Goal: Browse casually: Explore the website without a specific task or goal

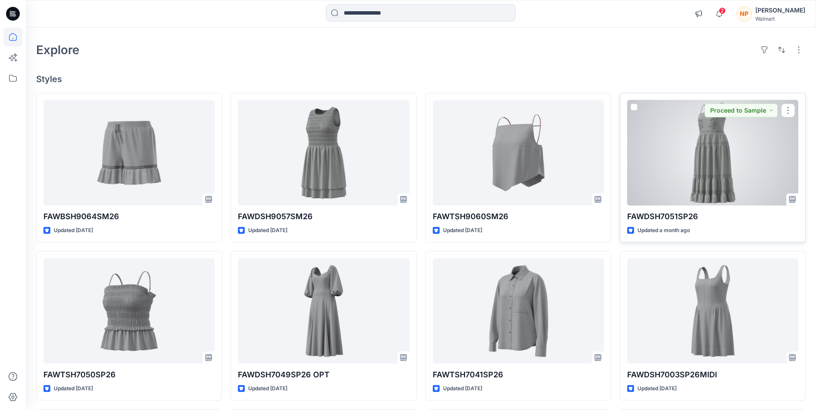
scroll to position [43, 0]
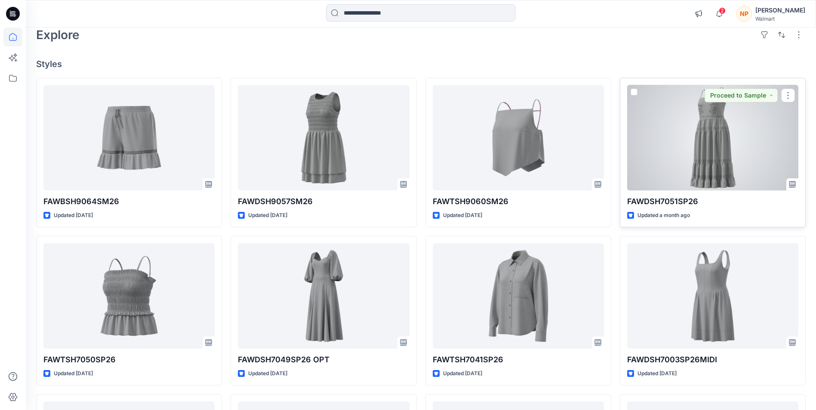
click at [701, 164] on div at bounding box center [712, 137] width 171 height 105
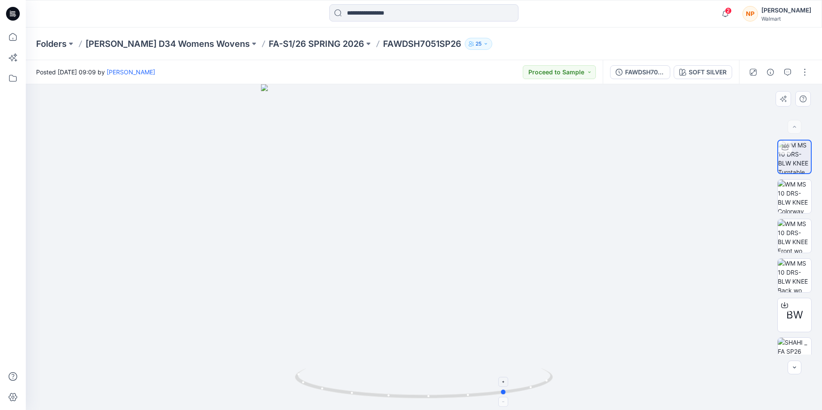
drag, startPoint x: 426, startPoint y: 399, endPoint x: 509, endPoint y: 394, distance: 82.7
click at [509, 394] on icon at bounding box center [425, 385] width 260 height 32
drag, startPoint x: 505, startPoint y: 395, endPoint x: 532, endPoint y: 364, distance: 40.9
click at [532, 364] on div at bounding box center [424, 247] width 796 height 326
click at [792, 194] on img at bounding box center [795, 197] width 34 height 34
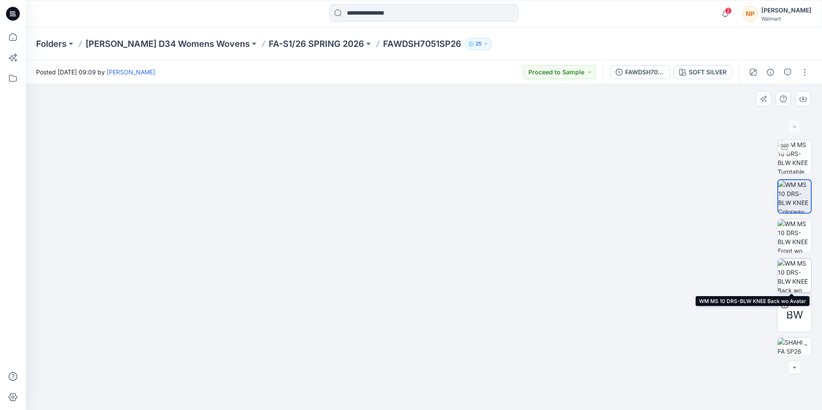
click at [790, 270] on img at bounding box center [795, 276] width 34 height 34
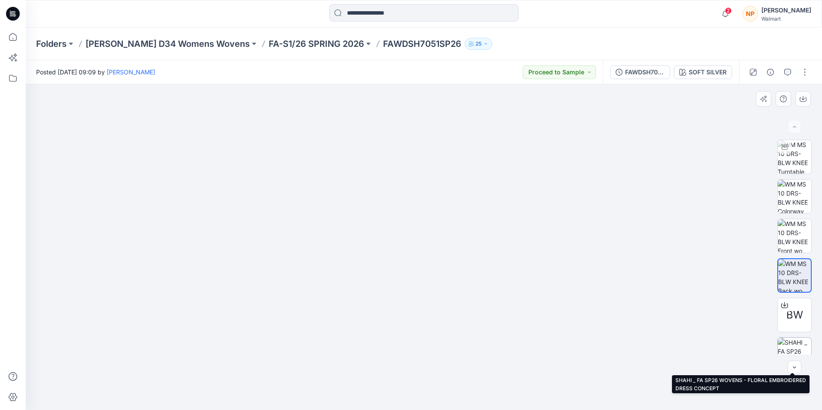
click at [791, 349] on img at bounding box center [795, 355] width 34 height 34
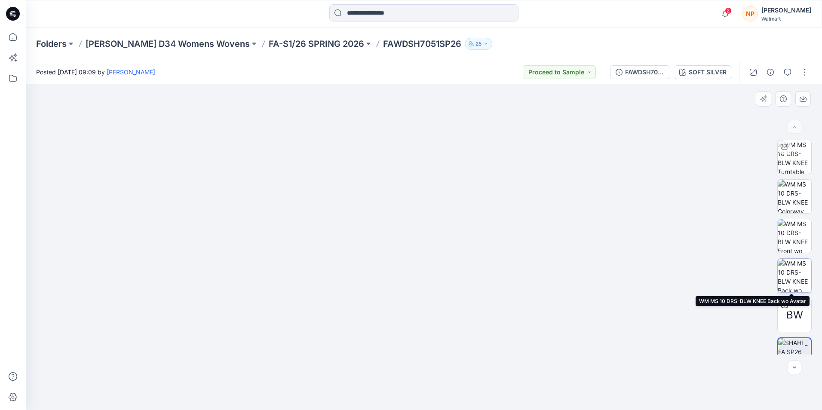
click at [793, 277] on img at bounding box center [795, 276] width 34 height 34
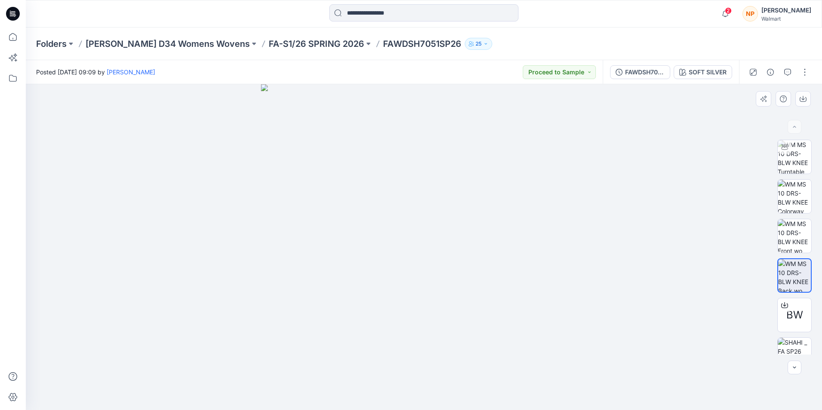
click at [418, 256] on img at bounding box center [424, 247] width 326 height 326
click at [793, 237] on img at bounding box center [795, 236] width 34 height 34
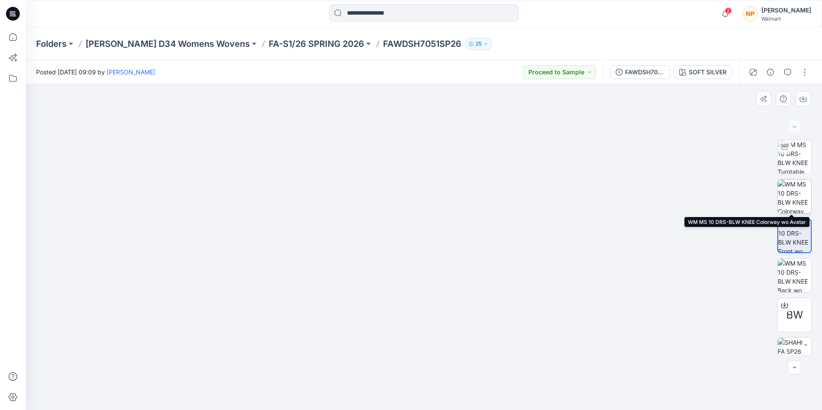
click at [791, 191] on img at bounding box center [795, 197] width 34 height 34
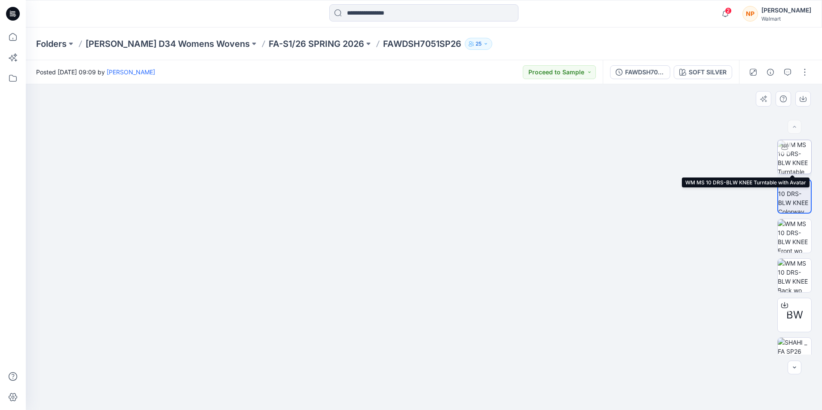
click at [793, 159] on img at bounding box center [795, 157] width 34 height 34
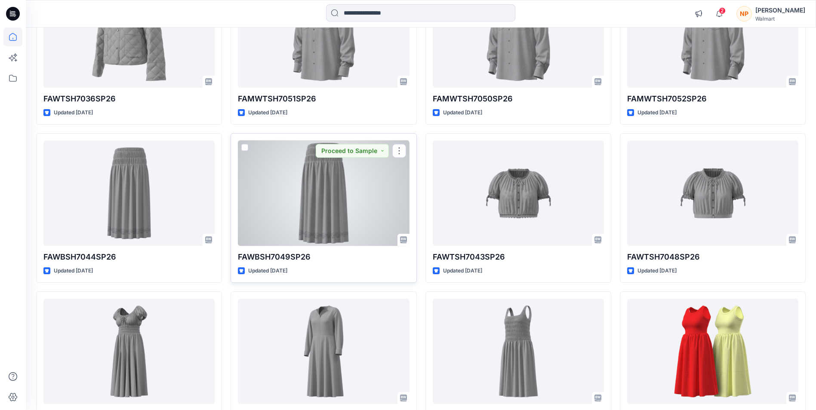
scroll to position [476, 0]
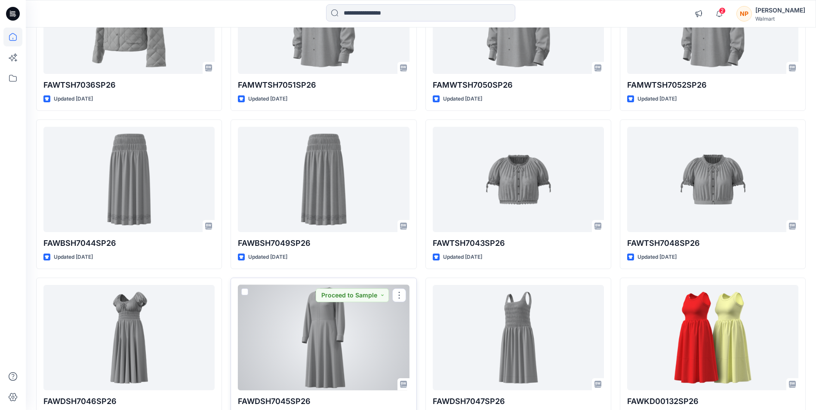
click at [329, 337] on div at bounding box center [323, 337] width 171 height 105
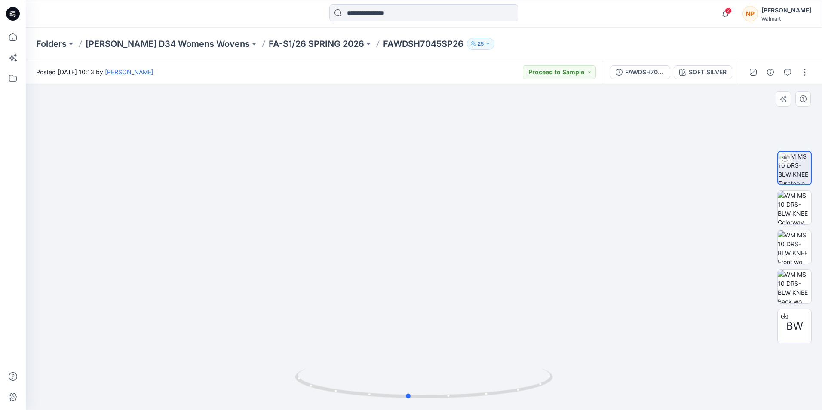
drag, startPoint x: 425, startPoint y: 398, endPoint x: 667, endPoint y: 359, distance: 245.3
click at [667, 359] on div at bounding box center [424, 247] width 796 height 326
drag, startPoint x: 413, startPoint y: 400, endPoint x: 469, endPoint y: 392, distance: 56.4
click at [469, 392] on icon at bounding box center [425, 385] width 260 height 32
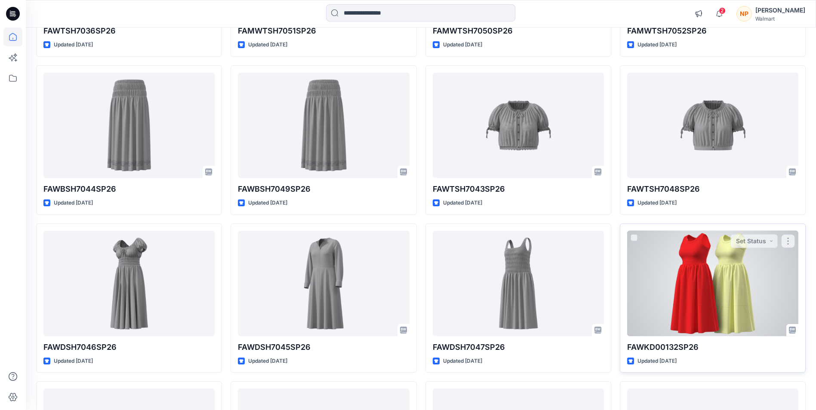
scroll to position [562, 0]
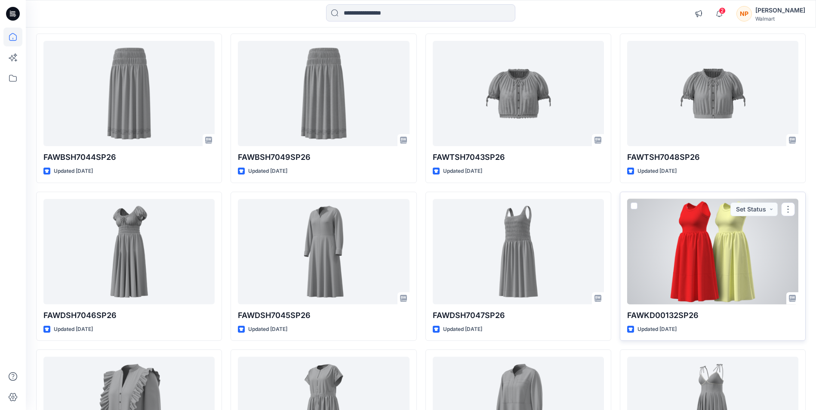
click at [683, 282] on div at bounding box center [712, 251] width 171 height 105
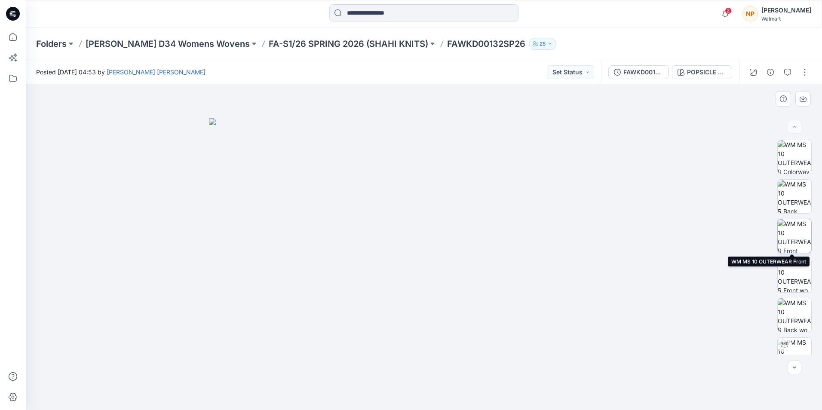
click at [796, 231] on img at bounding box center [795, 236] width 34 height 34
drag, startPoint x: 426, startPoint y: 192, endPoint x: 401, endPoint y: 277, distance: 88.3
click at [427, 375] on img at bounding box center [424, 247] width 326 height 326
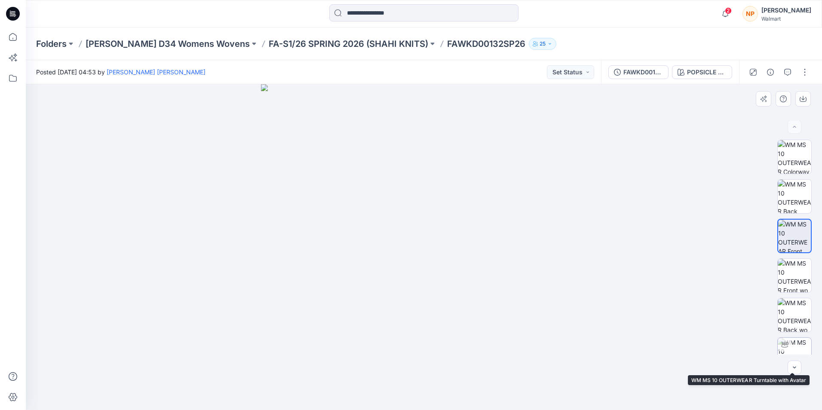
click at [792, 347] on img at bounding box center [795, 355] width 34 height 34
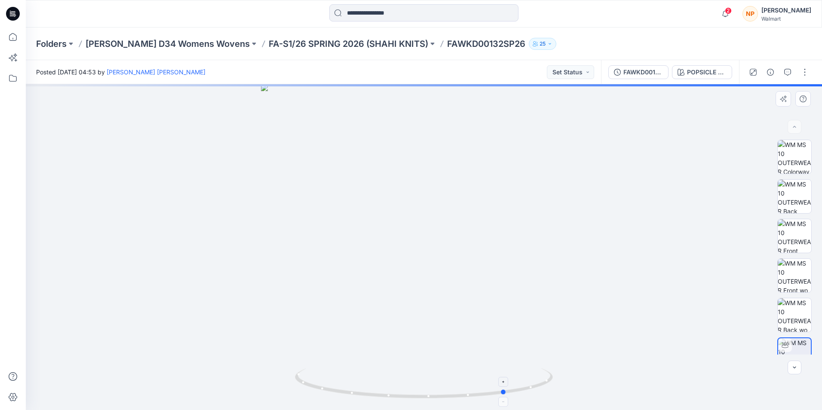
drag, startPoint x: 424, startPoint y: 398, endPoint x: 507, endPoint y: 376, distance: 85.3
click at [507, 376] on icon at bounding box center [425, 385] width 260 height 32
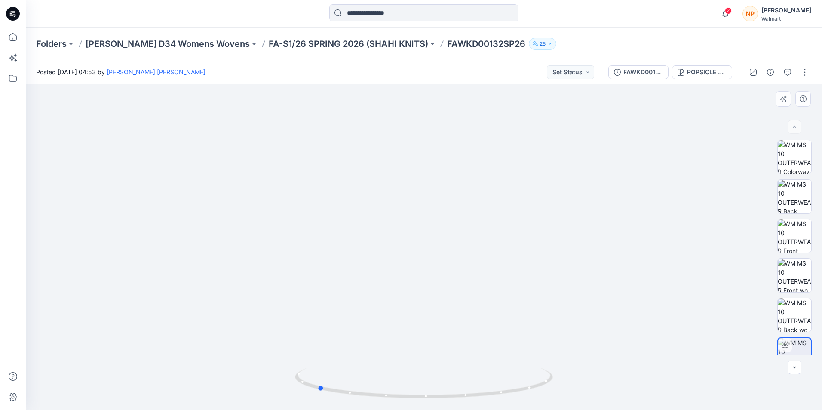
drag, startPoint x: 503, startPoint y: 395, endPoint x: 314, endPoint y: 342, distance: 196.4
click at [314, 342] on div at bounding box center [424, 247] width 796 height 326
drag, startPoint x: 415, startPoint y: 235, endPoint x: 409, endPoint y: 375, distance: 139.9
drag, startPoint x: 321, startPoint y: 392, endPoint x: 569, endPoint y: 388, distance: 247.7
click at [569, 388] on div at bounding box center [424, 247] width 796 height 326
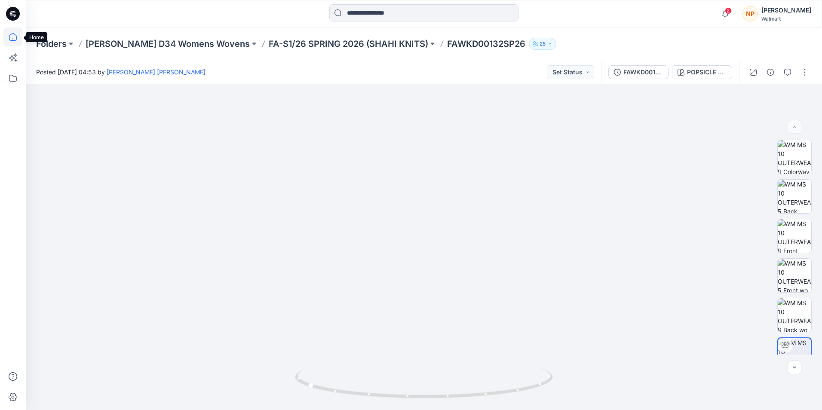
click at [13, 36] on icon at bounding box center [12, 37] width 19 height 19
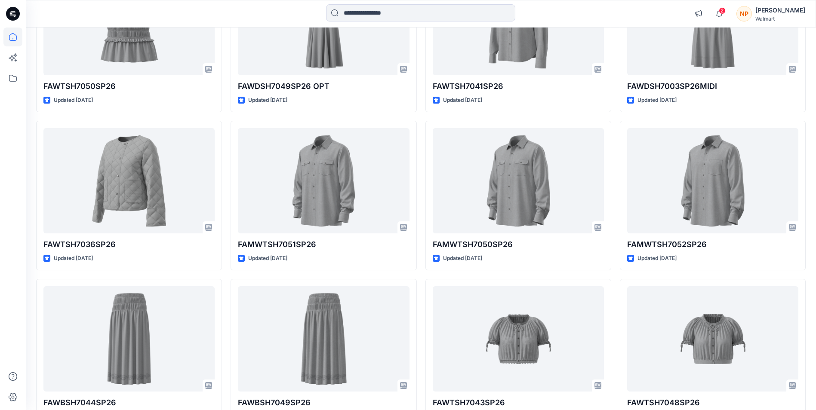
scroll to position [430, 0]
